Goal: Task Accomplishment & Management: Manage account settings

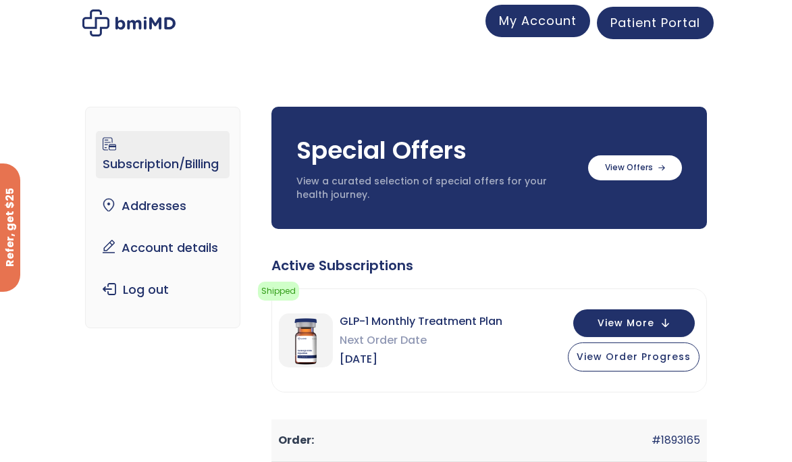
click at [554, 28] on span "My Account" at bounding box center [538, 20] width 78 height 17
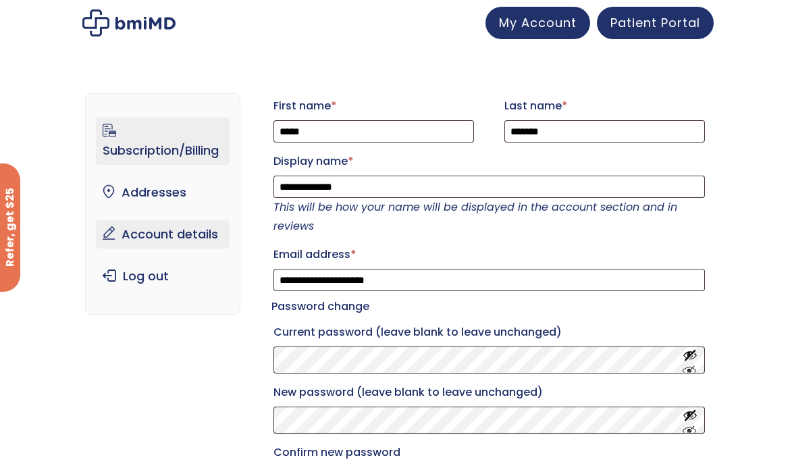
click at [182, 148] on link "Subscription/Billing" at bounding box center [163, 140] width 134 height 47
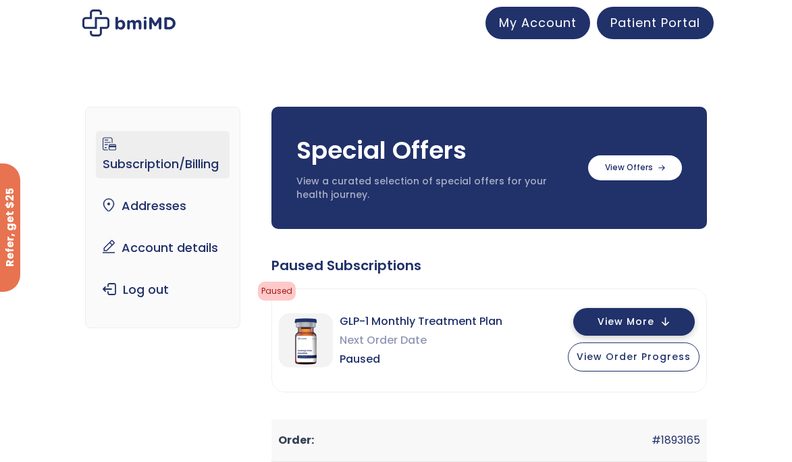
click at [641, 320] on span "View More" at bounding box center [625, 321] width 57 height 9
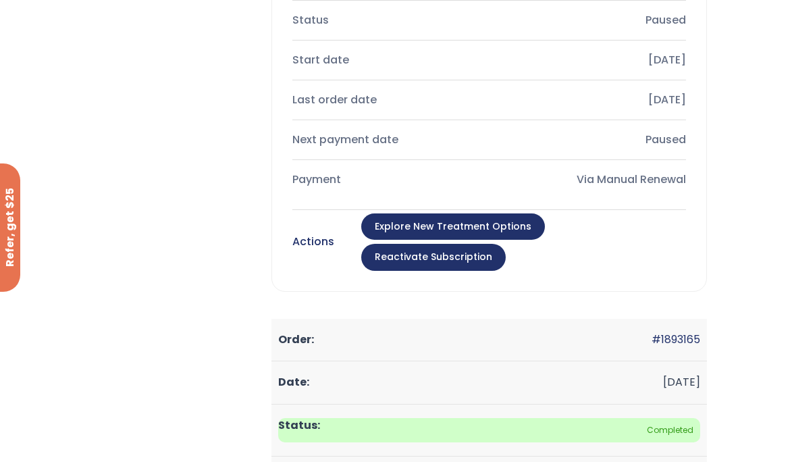
scroll to position [653, 0]
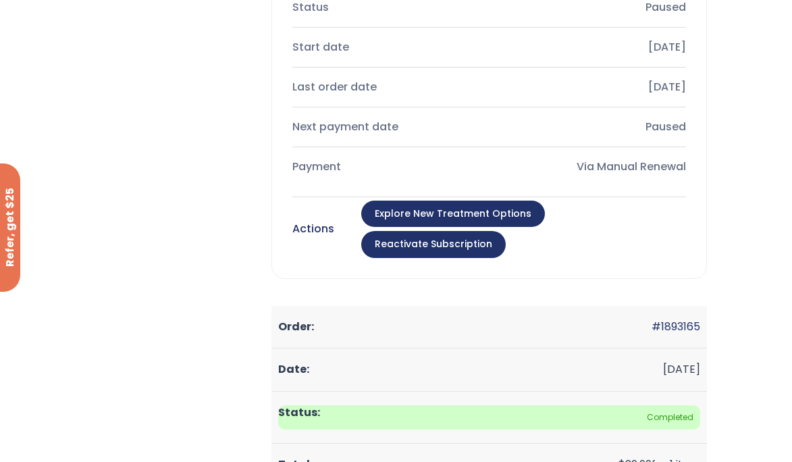
click at [506, 231] on link "Reactivate Subscription" at bounding box center [433, 244] width 144 height 27
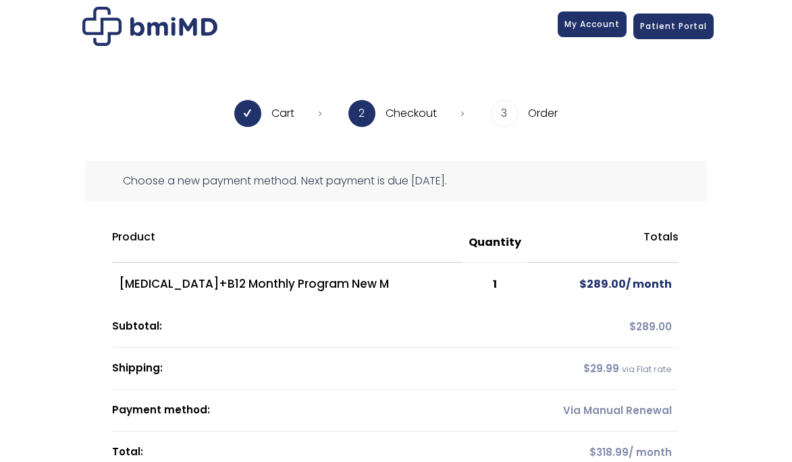
click at [591, 25] on span "My Account" at bounding box center [591, 23] width 55 height 11
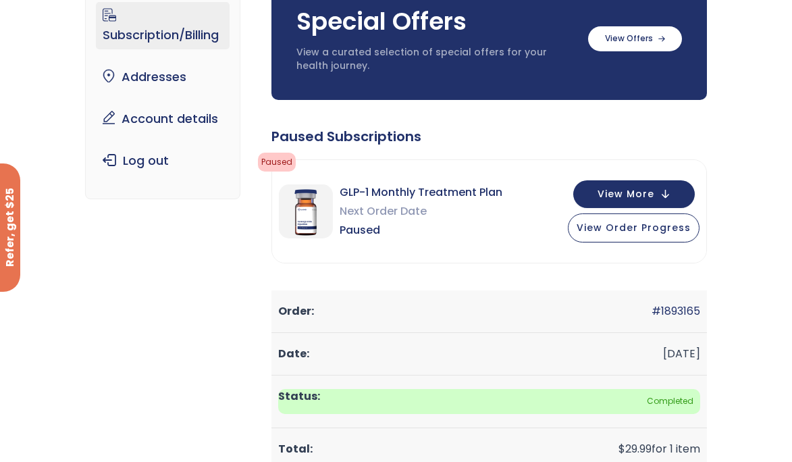
scroll to position [138, 0]
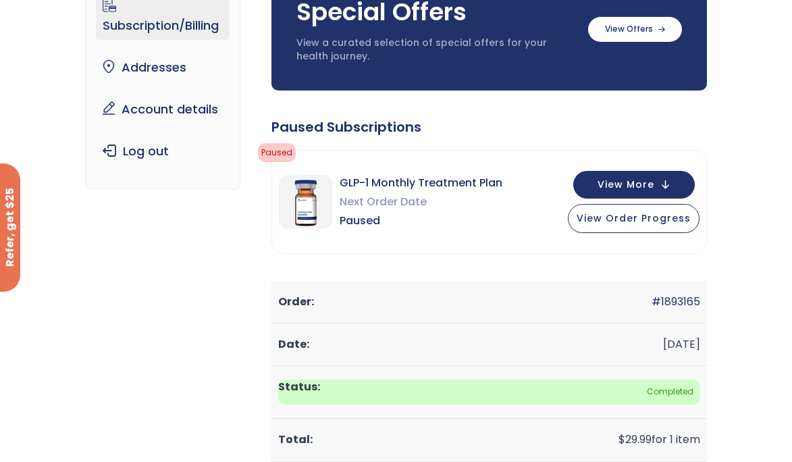
click at [281, 147] on span "Paused" at bounding box center [277, 152] width 38 height 19
click at [356, 222] on span "Paused" at bounding box center [421, 220] width 163 height 19
click at [311, 194] on img at bounding box center [306, 202] width 54 height 54
click at [635, 173] on button "View More" at bounding box center [634, 183] width 122 height 28
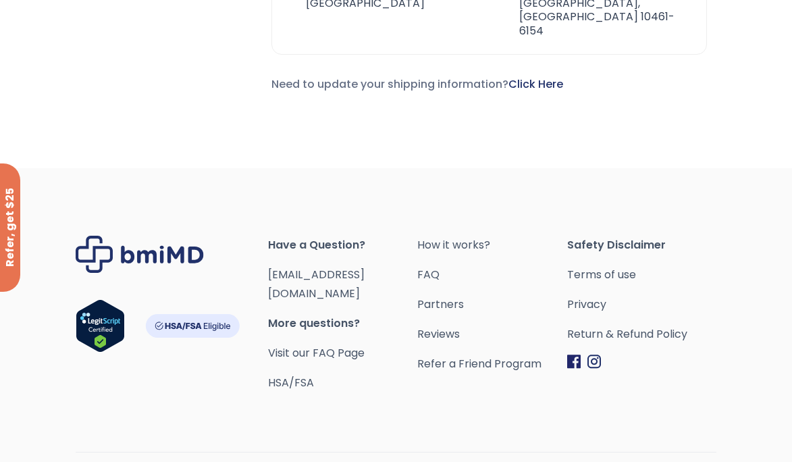
scroll to position [1345, 0]
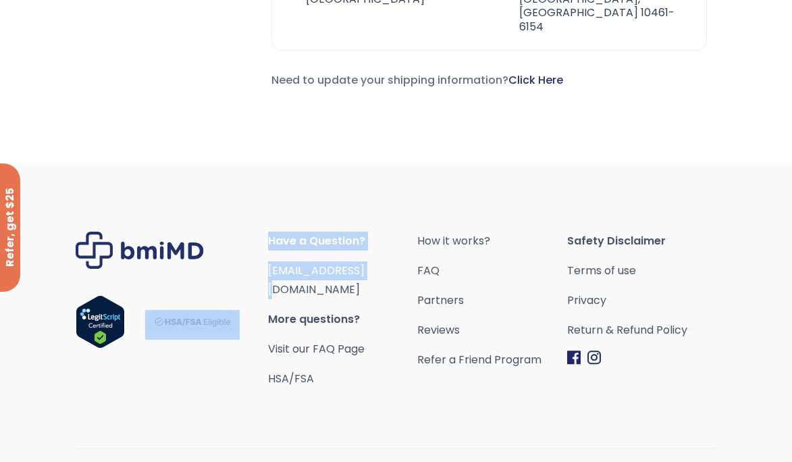
drag, startPoint x: 266, startPoint y: 246, endPoint x: 385, endPoint y: 252, distance: 119.0
click at [385, 252] on div "Have a Question? [EMAIL_ADDRESS][DOMAIN_NAME] More questions? Visit our FAQ Pag…" at bounding box center [396, 310] width 641 height 157
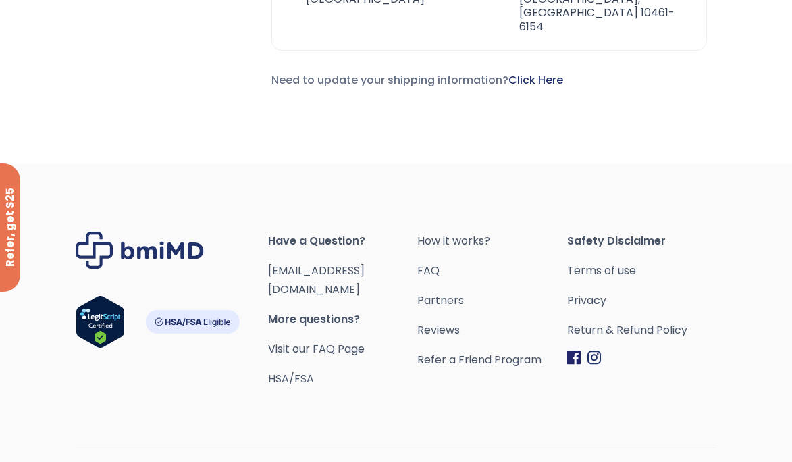
drag, startPoint x: 381, startPoint y: 245, endPoint x: 270, endPoint y: 250, distance: 110.8
click at [270, 261] on span "[EMAIL_ADDRESS][DOMAIN_NAME]" at bounding box center [342, 280] width 149 height 38
copy link "[EMAIL_ADDRESS][DOMAIN_NAME]"
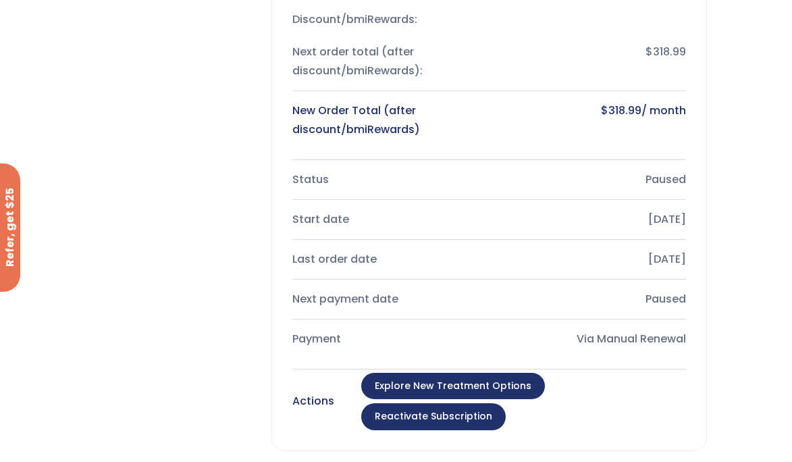
scroll to position [0, 0]
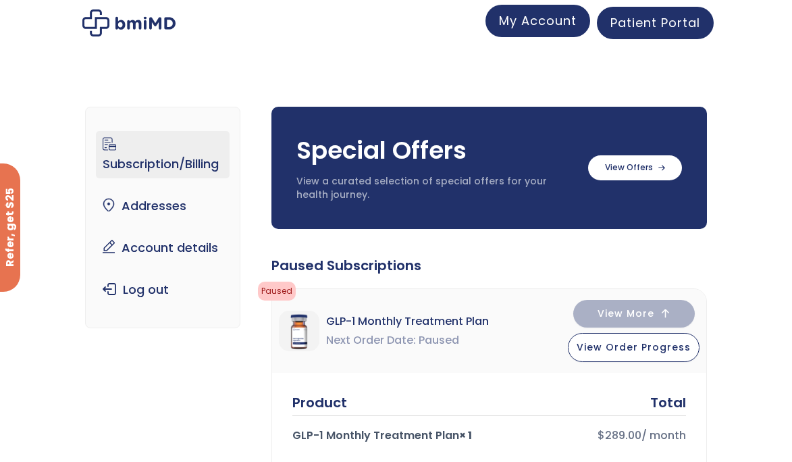
click at [526, 24] on span "My Account" at bounding box center [538, 20] width 78 height 17
